Goal: Transaction & Acquisition: Download file/media

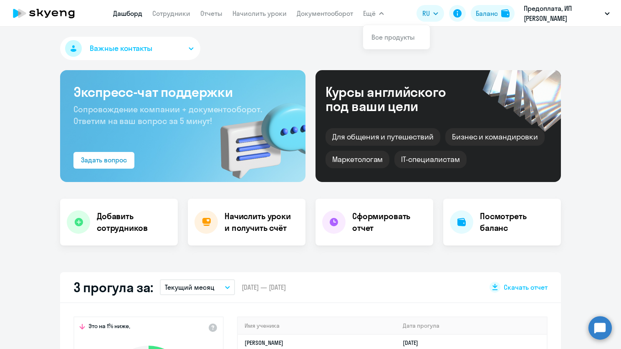
select select "30"
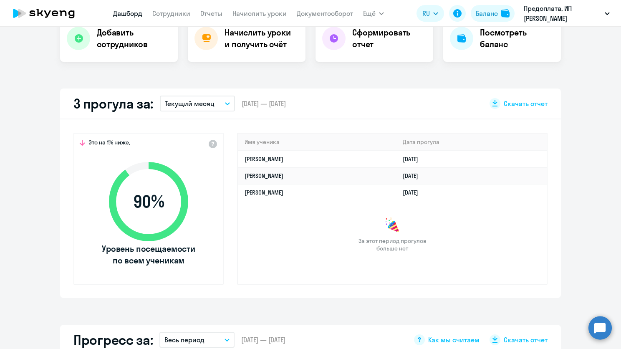
scroll to position [167, 0]
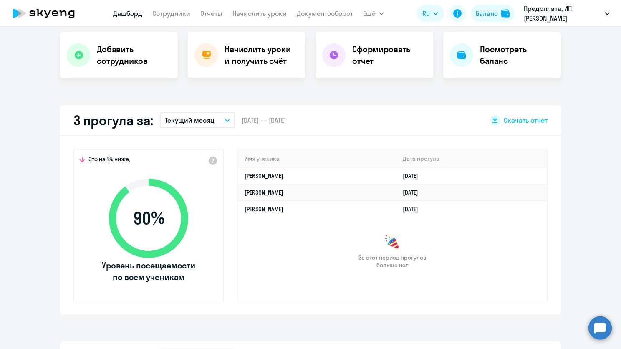
click at [207, 123] on p "Текущий месяц" at bounding box center [190, 120] width 50 height 10
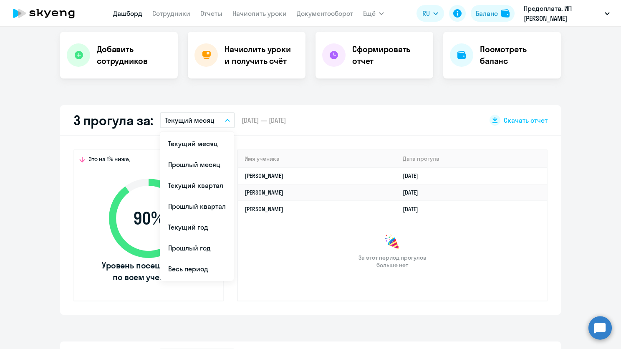
click at [293, 264] on div "За этот период прогулов больше нет" at bounding box center [392, 251] width 309 height 35
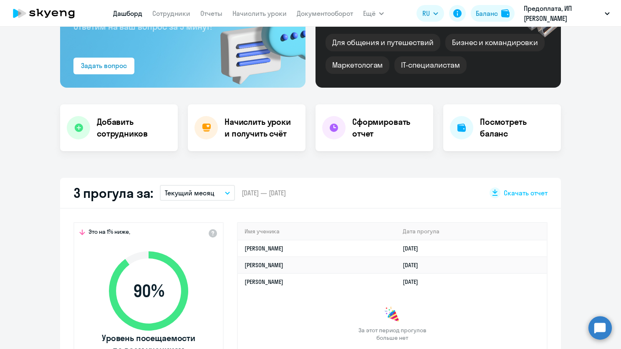
scroll to position [0, 0]
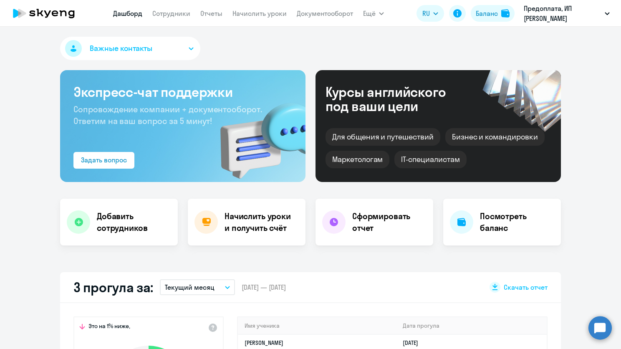
click at [380, 225] on h4 "Сформировать отчет" at bounding box center [389, 221] width 74 height 23
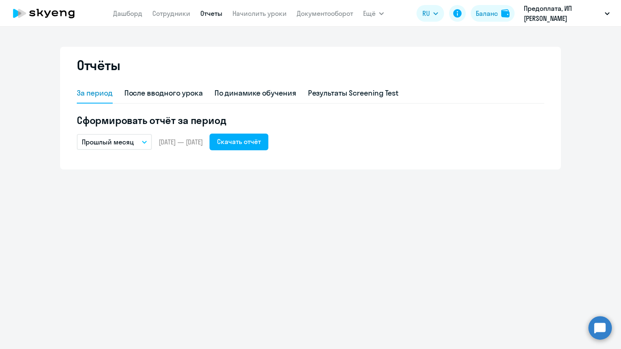
click at [132, 149] on button "Прошлый месяц" at bounding box center [114, 142] width 75 height 16
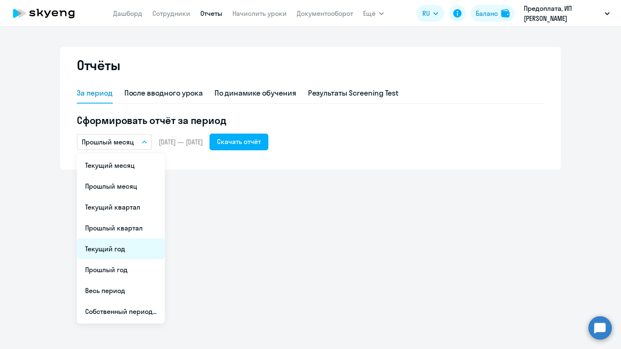
click at [125, 253] on li "Текущий год" at bounding box center [121, 248] width 88 height 21
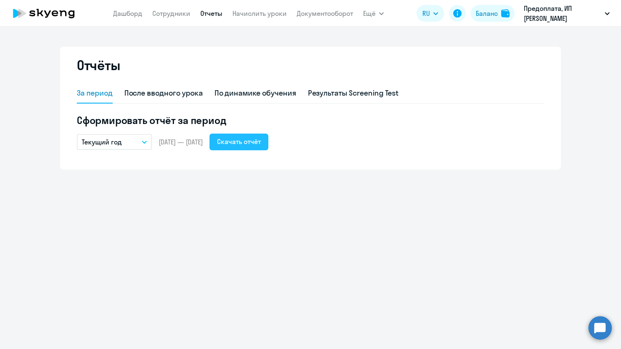
click at [261, 146] on div "Скачать отчёт" at bounding box center [239, 141] width 44 height 10
